Goal: Entertainment & Leisure: Consume media (video, audio)

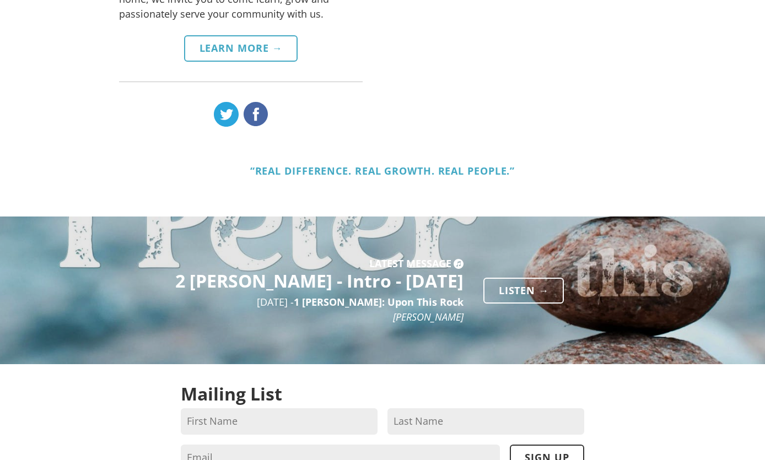
scroll to position [597, 0]
click at [513, 277] on link "Listen →" at bounding box center [523, 290] width 80 height 26
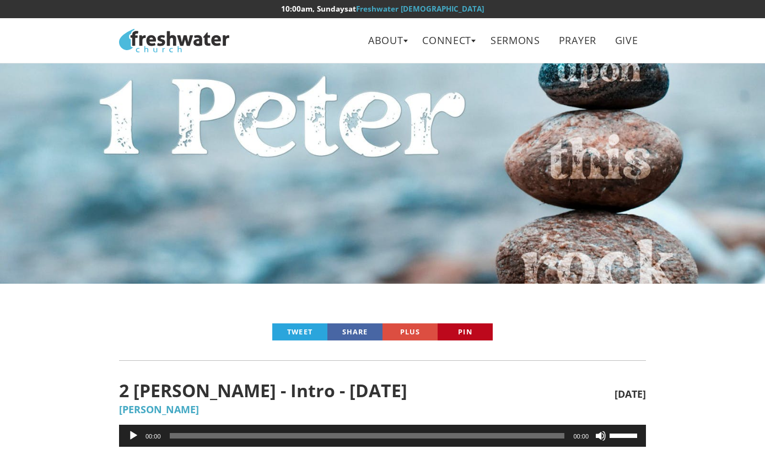
scroll to position [359, 0]
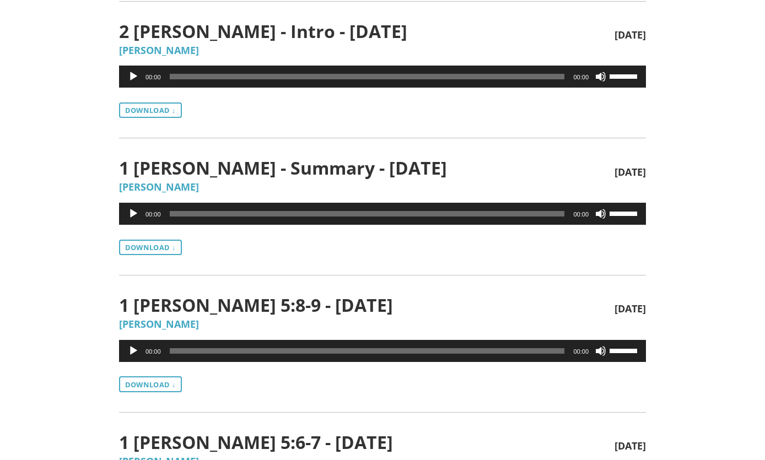
click at [131, 73] on button "Play" at bounding box center [133, 76] width 11 height 11
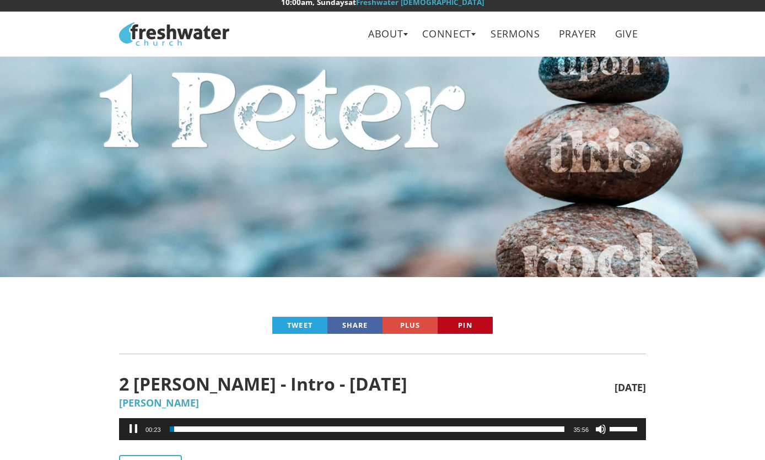
scroll to position [0, 0]
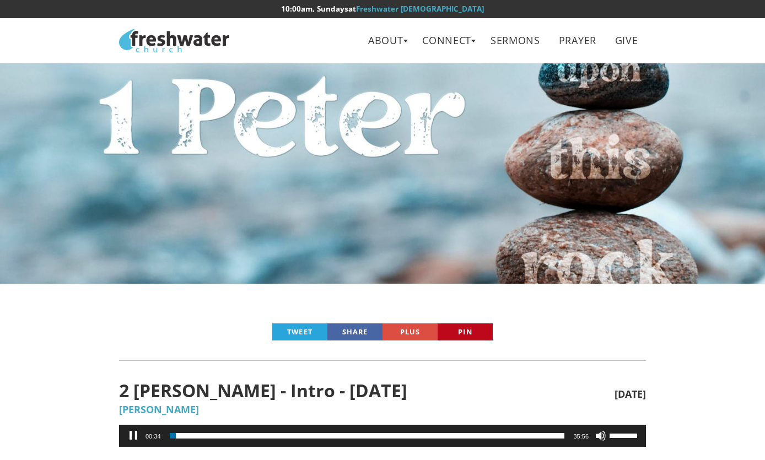
click at [381, 37] on link "About" at bounding box center [385, 40] width 51 height 25
click at [382, 86] on link "Leadership" at bounding box center [389, 88] width 87 height 23
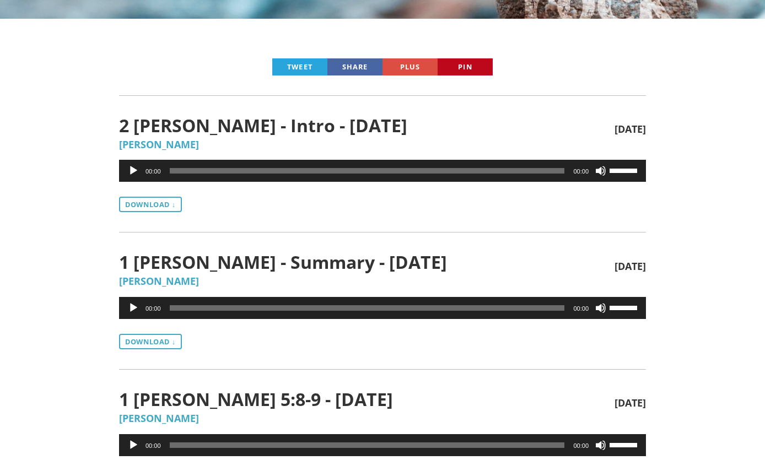
scroll to position [266, 0]
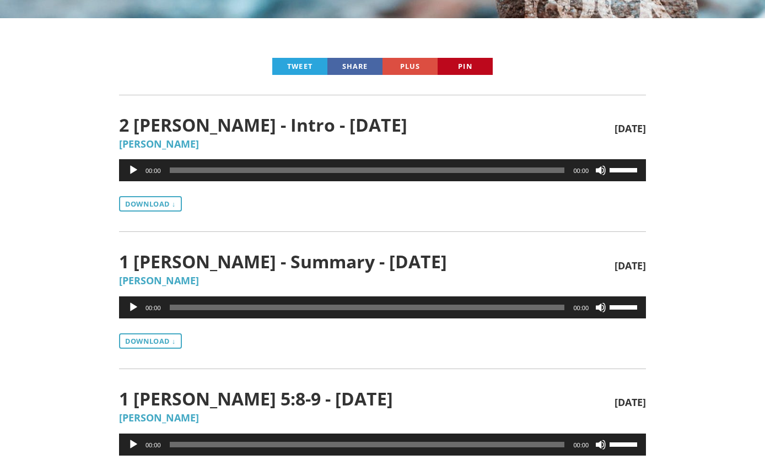
click at [133, 165] on button "Play" at bounding box center [133, 170] width 11 height 11
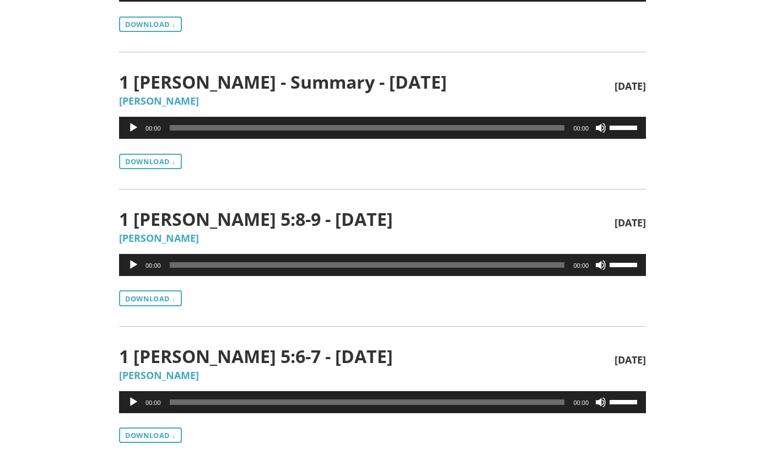
scroll to position [446, 0]
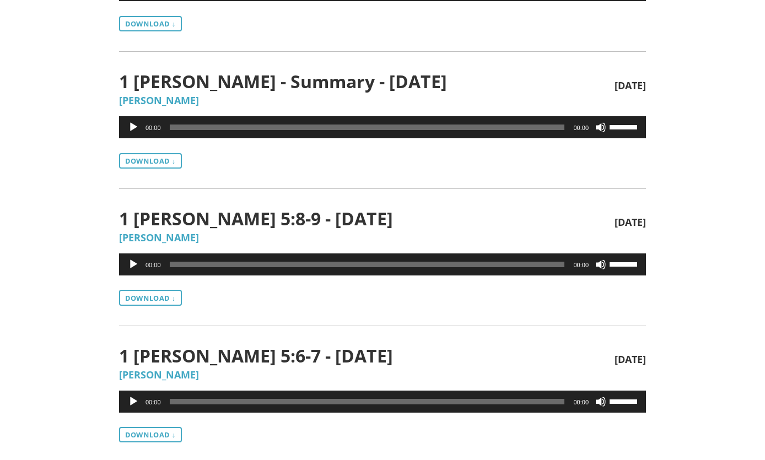
click at [237, 125] on span "00:00" at bounding box center [367, 128] width 395 height 6
click at [253, 125] on span "00:00" at bounding box center [367, 128] width 395 height 6
click at [313, 125] on span "00:00" at bounding box center [367, 128] width 395 height 6
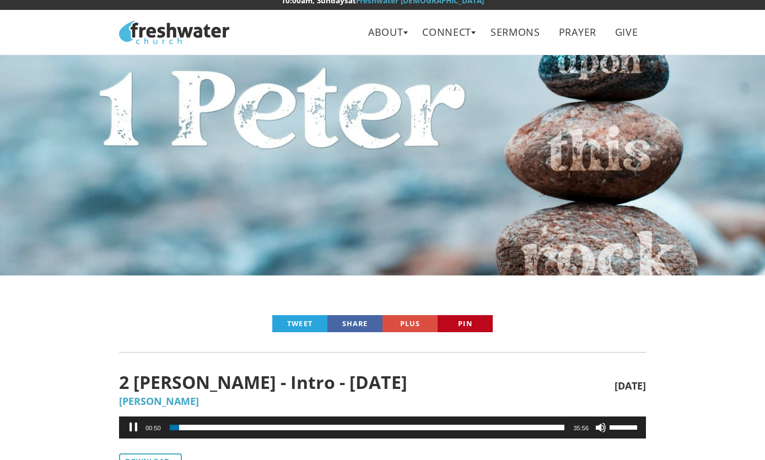
scroll to position [0, 0]
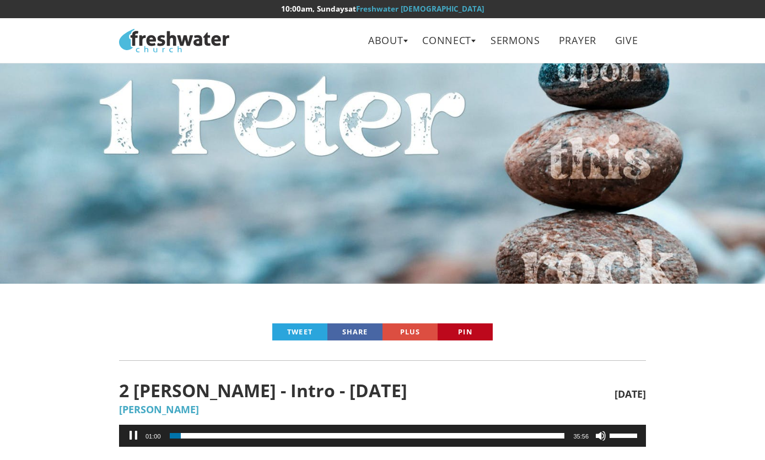
click at [137, 433] on button "Pause" at bounding box center [133, 435] width 11 height 11
